Goal: Information Seeking & Learning: Learn about a topic

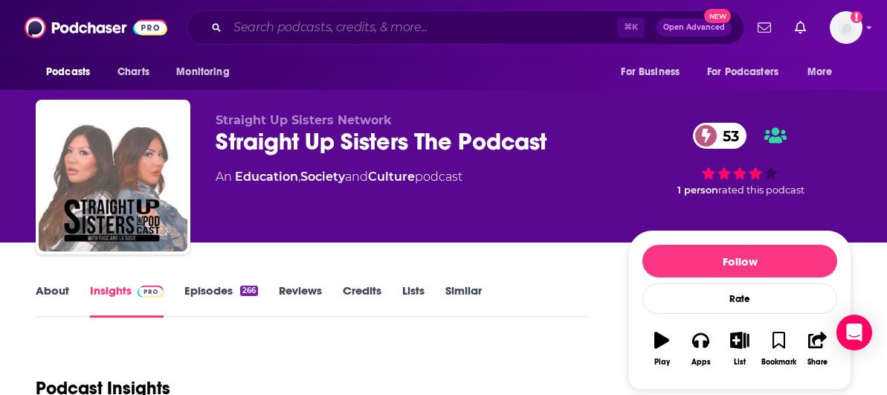
click at [317, 28] on input "Search podcasts, credits, & more..." at bounding box center [422, 28] width 390 height 24
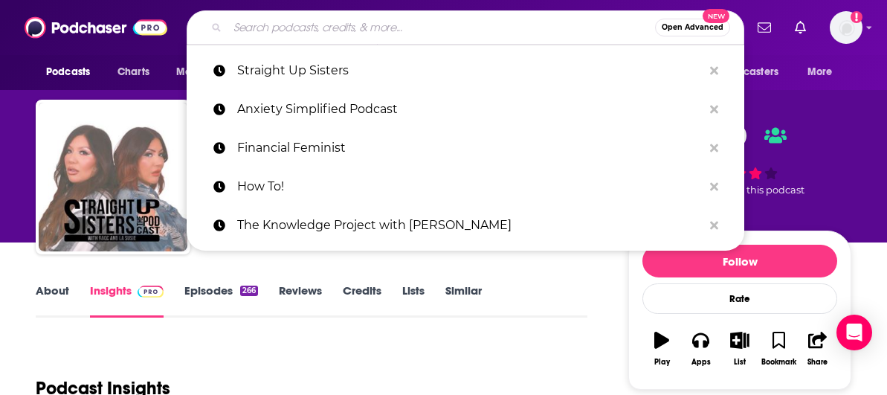
paste input "STEM in Stilettos"
type input "STEM in Stilettos"
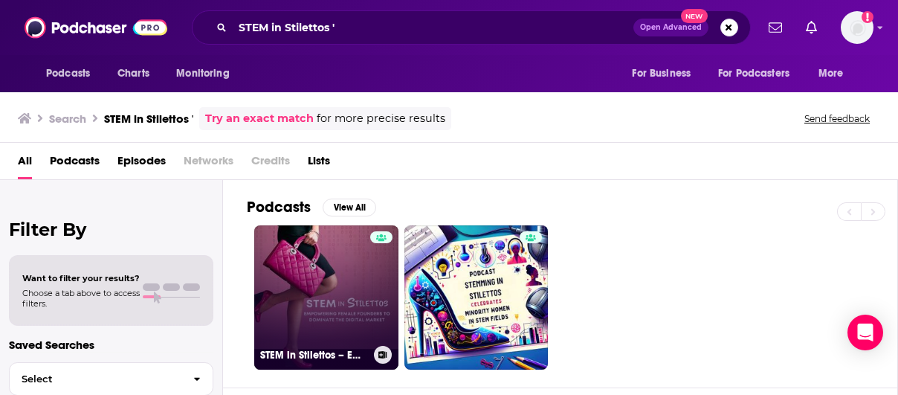
click at [357, 262] on link "STEM in Stilettos – Empowering [DEMOGRAPHIC_DATA] Founders to Dominate the Digi…" at bounding box center [326, 297] width 144 height 144
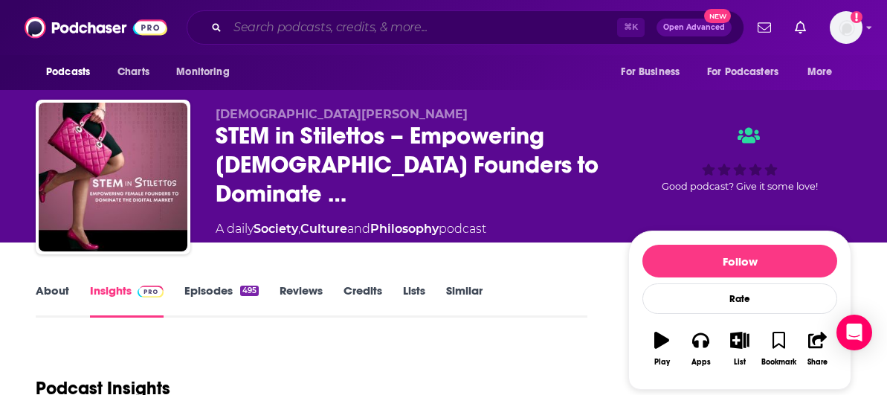
click at [311, 23] on input "Search podcasts, credits, & more..." at bounding box center [422, 28] width 390 height 24
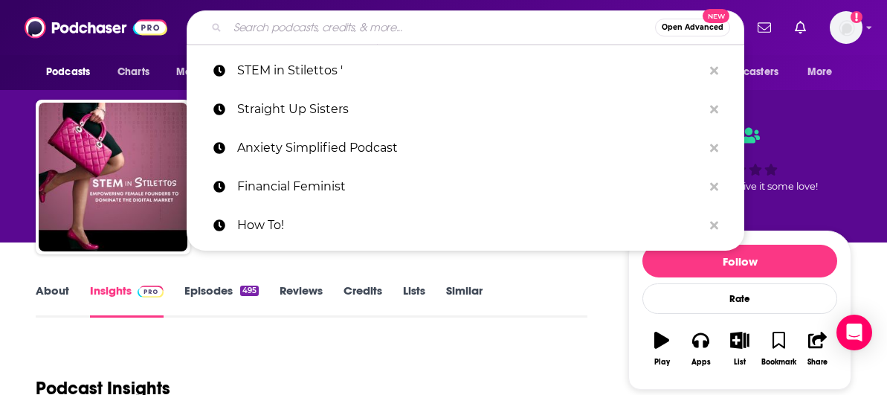
paste input "[PERSON_NAME] on Biz features guest experts (primarily [DEMOGRAPHIC_DATA] found…"
type input "[PERSON_NAME] on Biz features guest experts (primarily [DEMOGRAPHIC_DATA] found…"
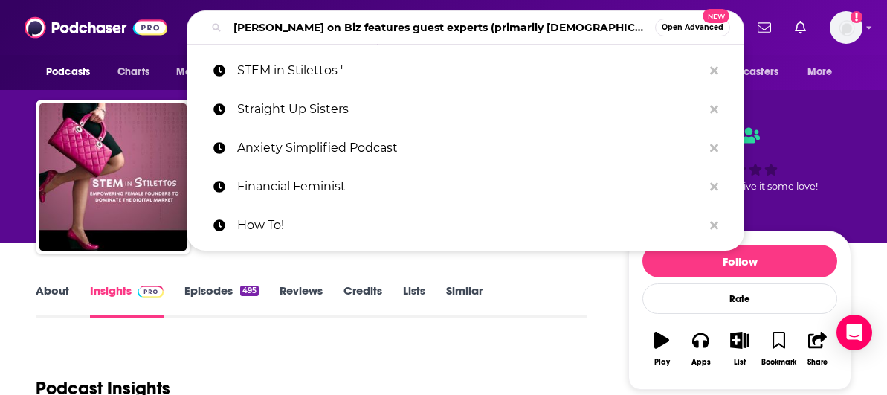
scroll to position [0, 1931]
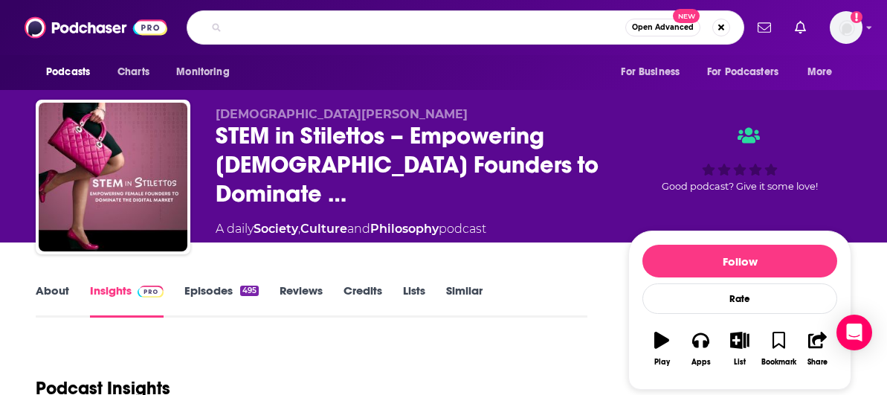
click at [323, 24] on input "[PERSON_NAME] on Biz features guest experts (primarily [DEMOGRAPHIC_DATA] found…" at bounding box center [426, 28] width 398 height 24
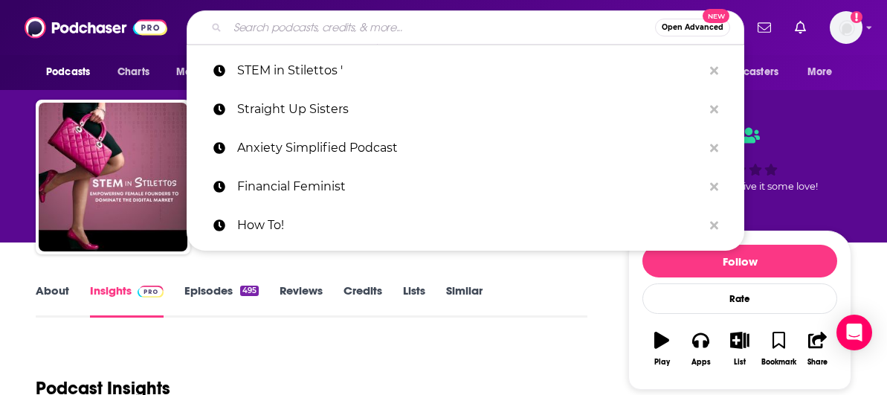
scroll to position [0, 0]
paste input "[PERSON_NAME] on Biz® with [PERSON_NAME]"
type input "[PERSON_NAME] on Biz® with [PERSON_NAME]"
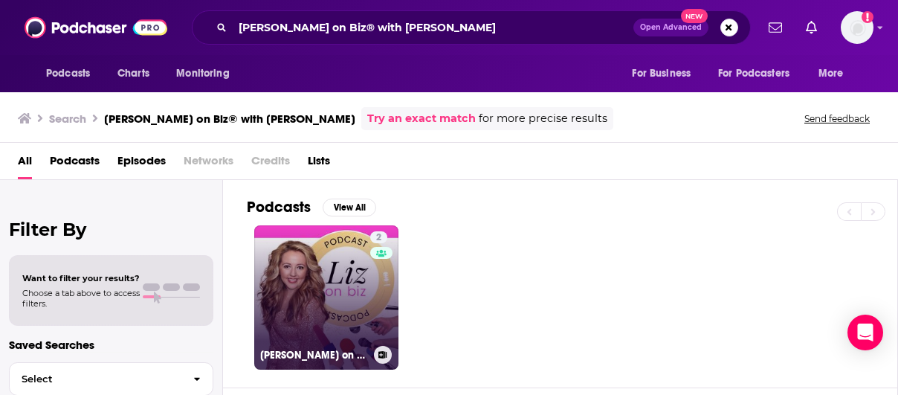
click at [311, 280] on link "2 [PERSON_NAME] on Biz® with [PERSON_NAME]" at bounding box center [326, 297] width 144 height 144
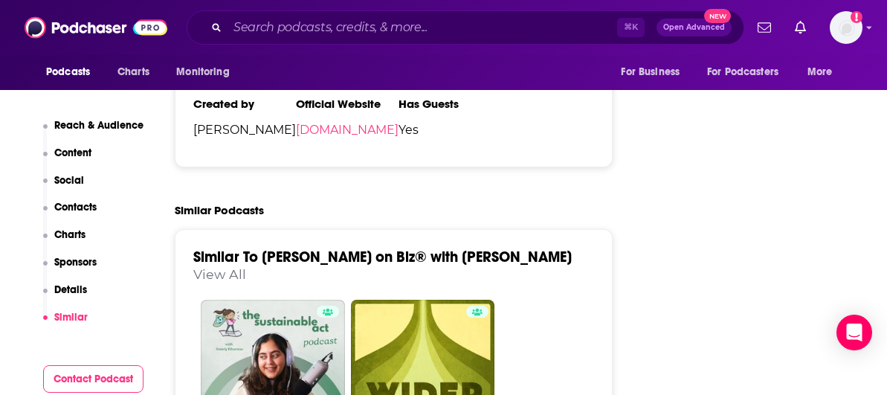
scroll to position [2188, 0]
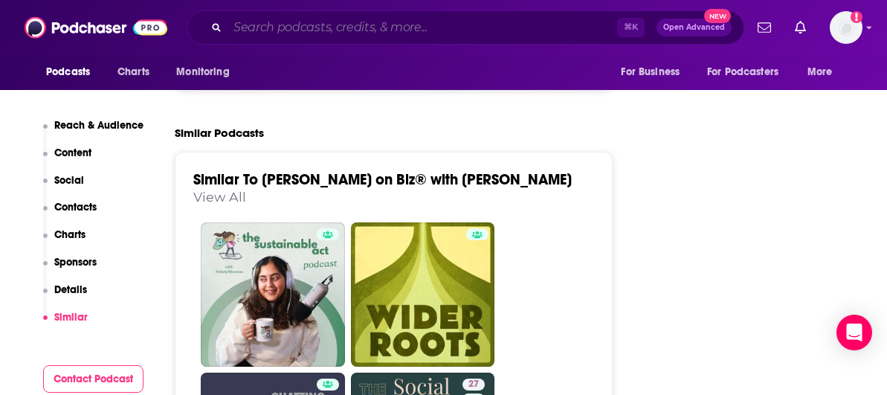
click at [366, 27] on input "Search podcasts, credits, & more..." at bounding box center [422, 28] width 390 height 24
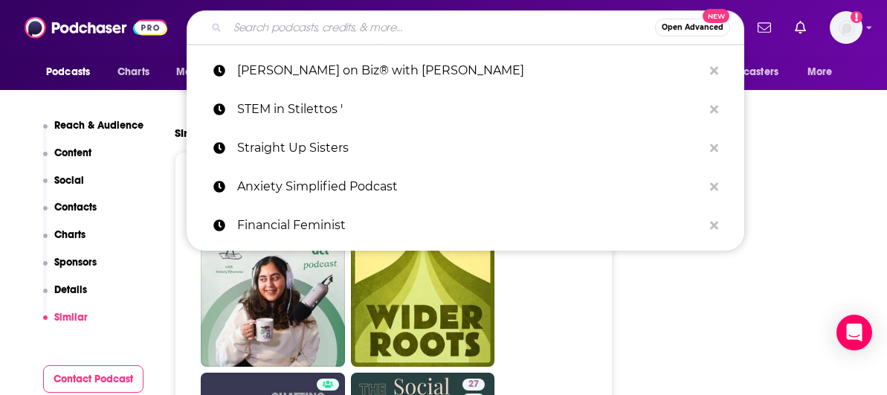
paste input "Freeze Your Eggs, Not Your Ambitions: [PERSON_NAME] on Reproductive Freedom & C…"
type input "Freeze Your Eggs, Not Your Ambitions: [PERSON_NAME] on Reproductive Freedom & C…"
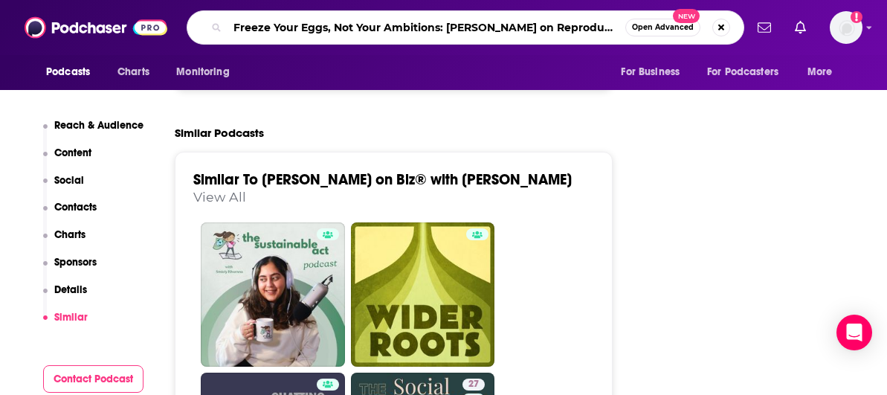
scroll to position [0, 216]
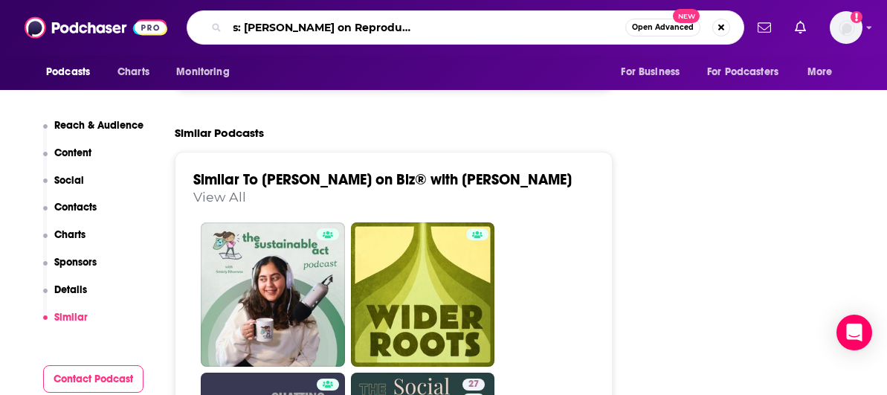
click at [366, 27] on input "Freeze Your Eggs, Not Your Ambitions: [PERSON_NAME] on Reproductive Freedom & C…" at bounding box center [426, 28] width 398 height 24
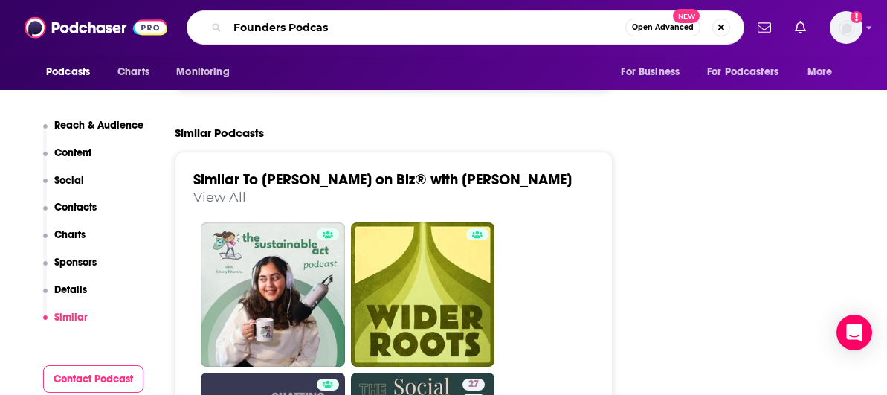
type input "Founders Podcast"
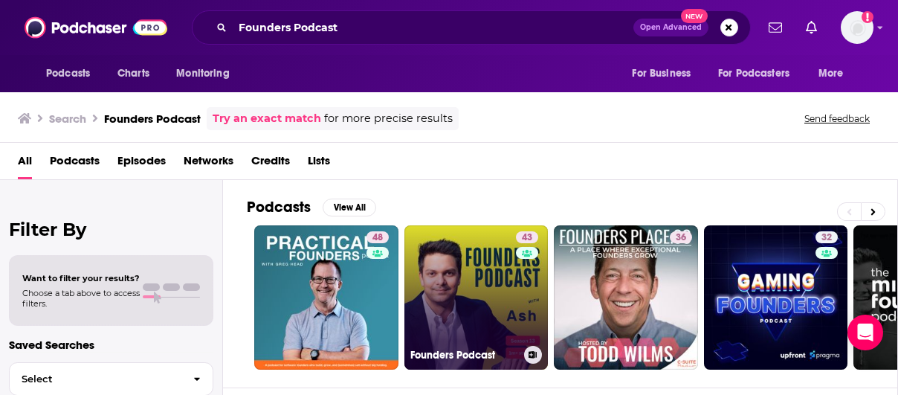
click at [505, 285] on link "43 Founders Podcast" at bounding box center [476, 297] width 144 height 144
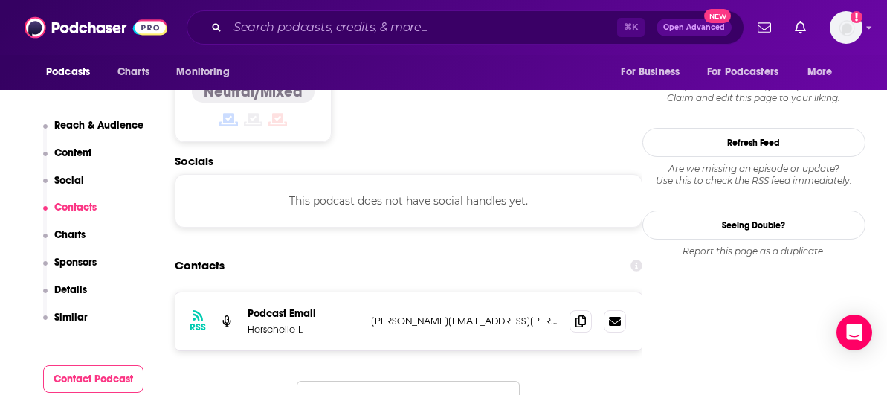
scroll to position [1251, 0]
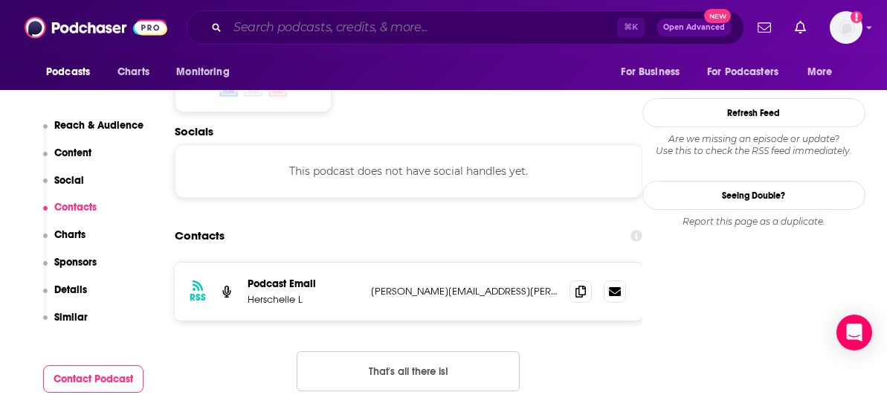
click at [338, 26] on input "Search podcasts, credits, & more..." at bounding box center [422, 28] width 390 height 24
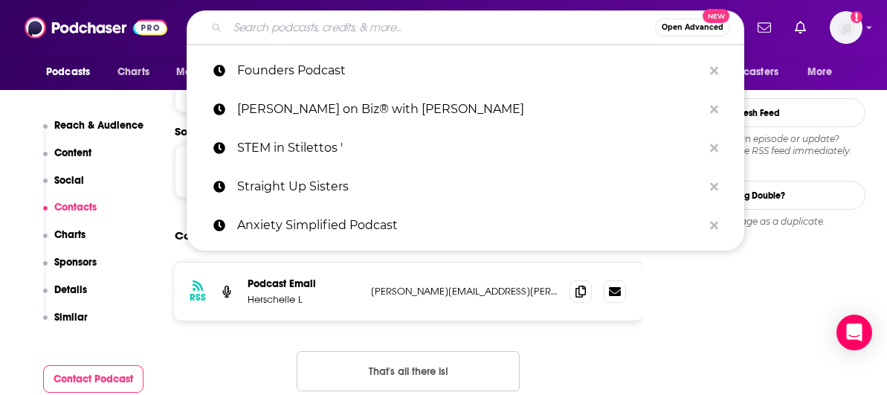
paste input "She Believed She Could™"
type input "She Believed She Could™"
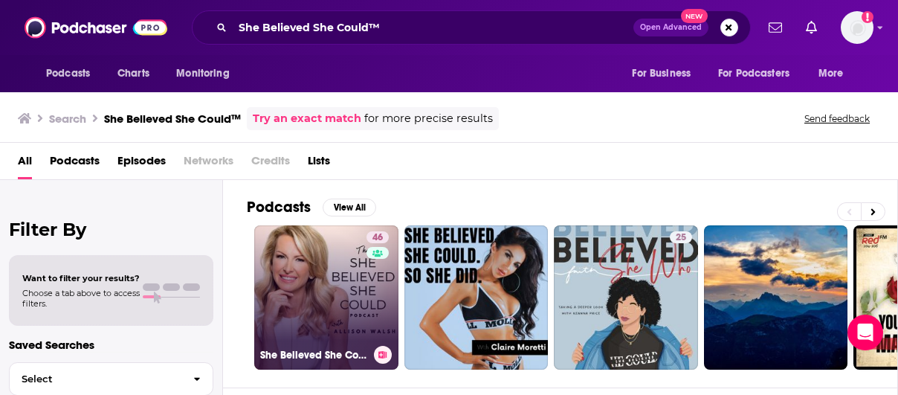
click at [313, 301] on link "46 She Believed She Could™ Podcast" at bounding box center [326, 297] width 144 height 144
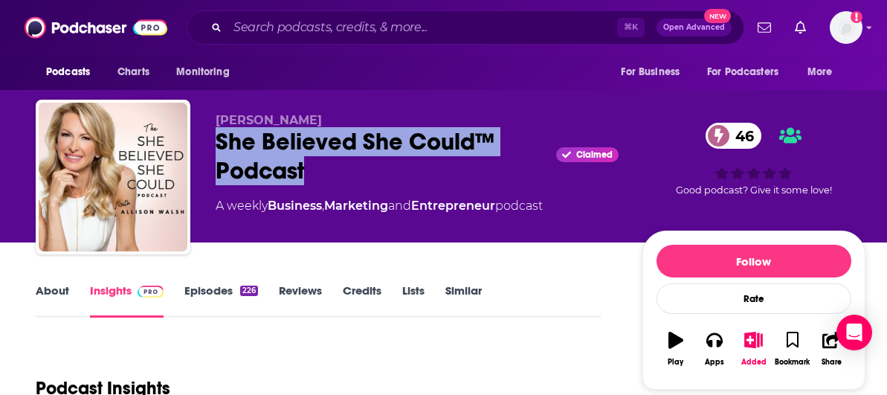
drag, startPoint x: 331, startPoint y: 166, endPoint x: 209, endPoint y: 146, distance: 123.4
click at [209, 146] on div "[PERSON_NAME] She Believed She Could™ Podcast Claimed 46 A weekly Business , Ma…" at bounding box center [451, 180] width 830 height 161
copy h2 "She Believed She Could™ Podcast"
click at [356, 32] on input "Search podcasts, credits, & more..." at bounding box center [422, 28] width 390 height 24
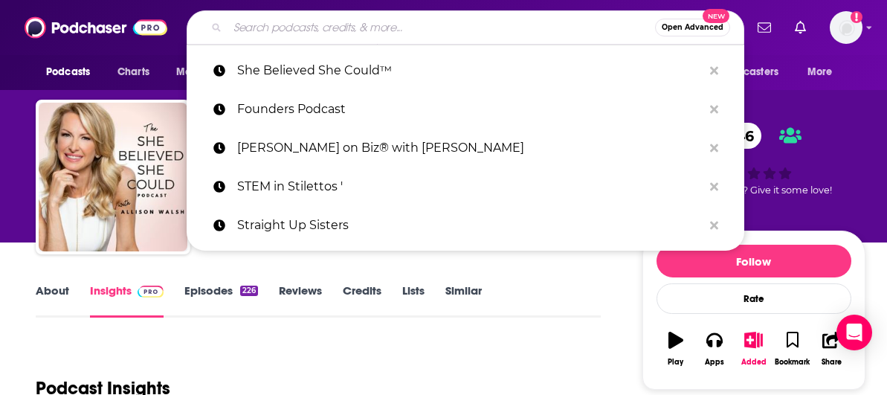
paste input "The Persistent Entrepreneur"
type input "The Persistent Entrepreneur"
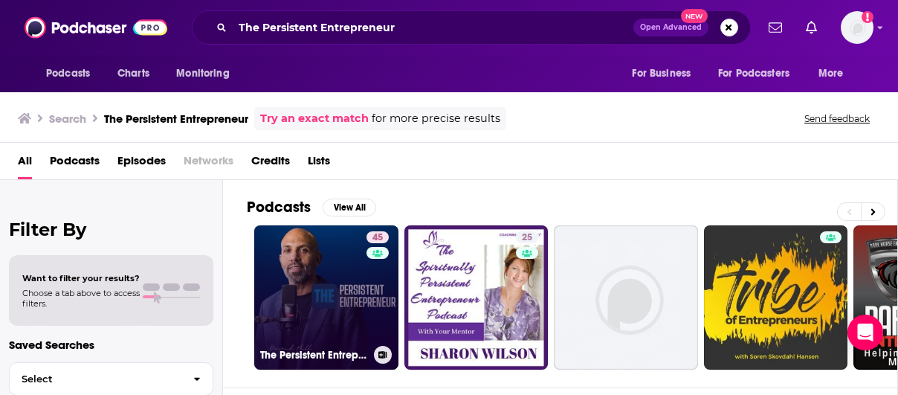
click at [325, 285] on link "45 The Persistent Entrepreneur" at bounding box center [326, 297] width 144 height 144
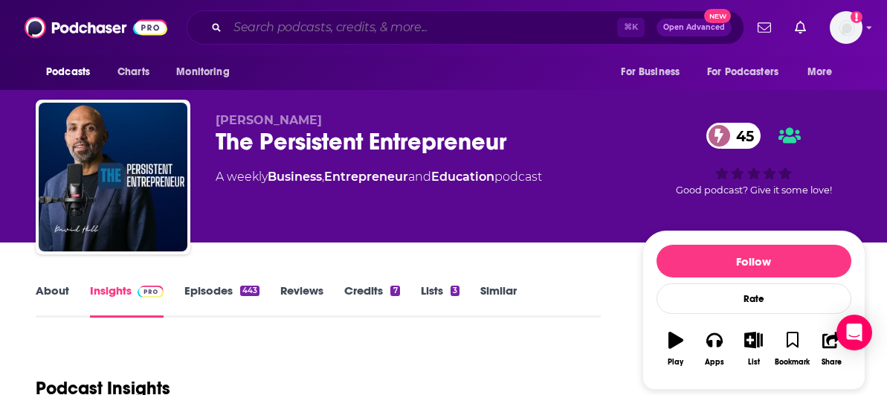
click at [315, 22] on input "Search podcasts, credits, & more..." at bounding box center [422, 28] width 390 height 24
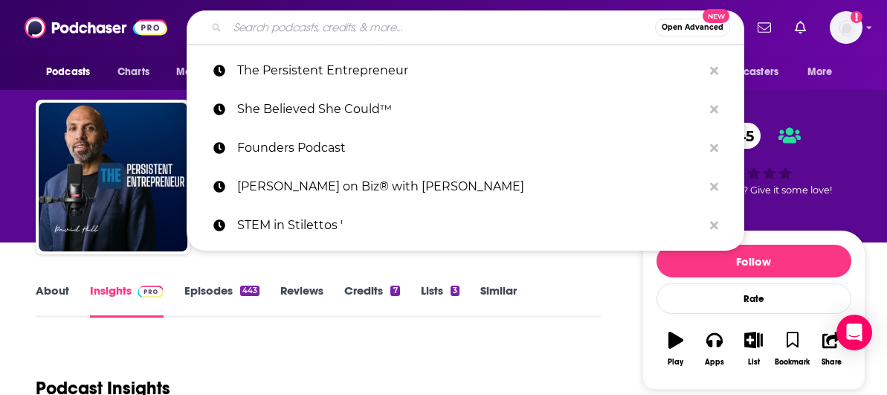
paste input "Anxiety Simplified Podcast"
type input "Anxiety Simplified Podcast"
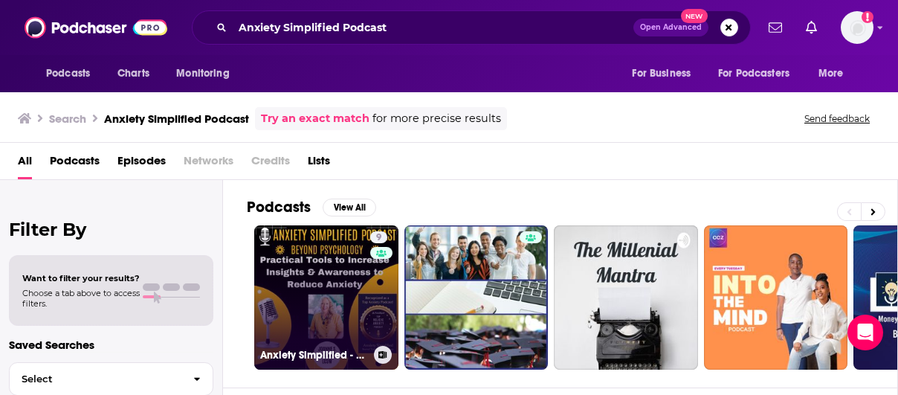
click at [353, 324] on link "9 Anxiety Simplified - Beyond Traditional Psychology" at bounding box center [326, 297] width 144 height 144
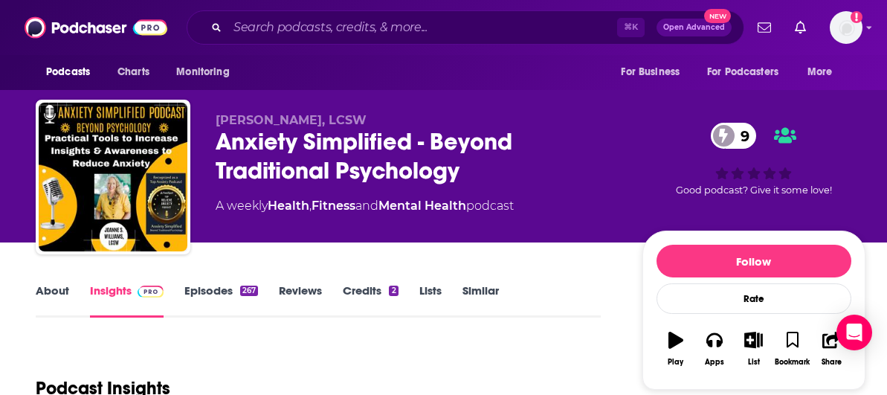
click at [56, 292] on link "About" at bounding box center [52, 300] width 33 height 34
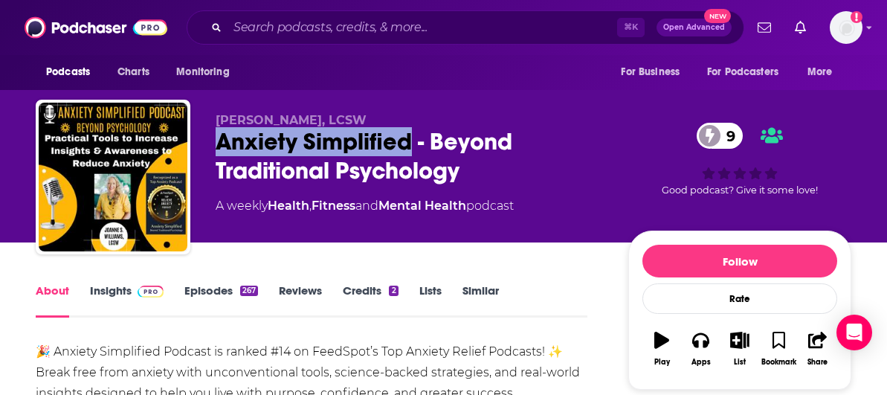
drag, startPoint x: 413, startPoint y: 143, endPoint x: 219, endPoint y: 142, distance: 193.3
click at [219, 141] on div "Anxiety Simplified - Beyond Traditional Psychology 9" at bounding box center [410, 156] width 389 height 58
copy h1 "Anxiety Simplified"
